Goal: Information Seeking & Learning: Learn about a topic

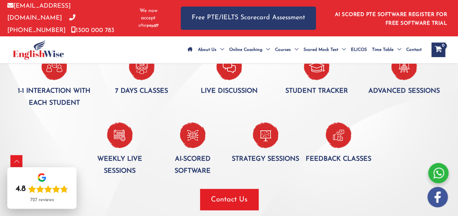
scroll to position [513, 0]
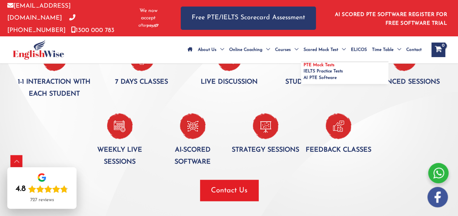
click at [303, 51] on span "Scored Mock Test" at bounding box center [320, 49] width 35 height 25
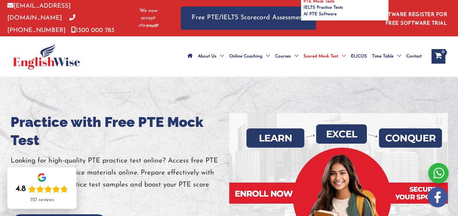
click at [303, 4] on span "PTE Mock Tests" at bounding box center [318, 1] width 31 height 4
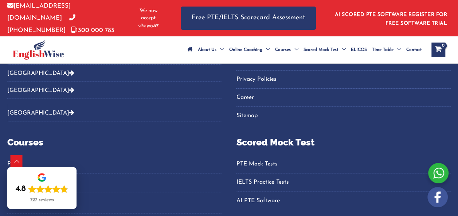
scroll to position [3551, 0]
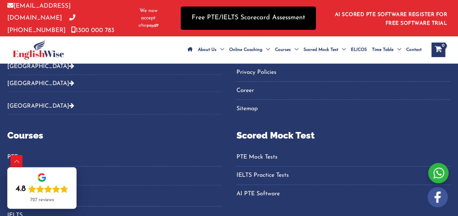
click at [264, 15] on link "Free PTE/IELTS Scorecard Assessment" at bounding box center [248, 18] width 135 height 23
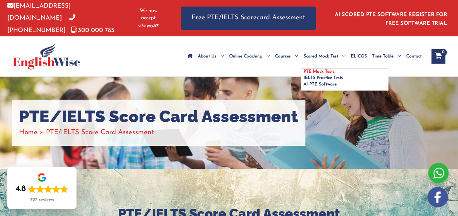
click at [303, 70] on span "PTE Mock Tests" at bounding box center [318, 72] width 31 height 4
